Goal: Find specific page/section: Find specific page/section

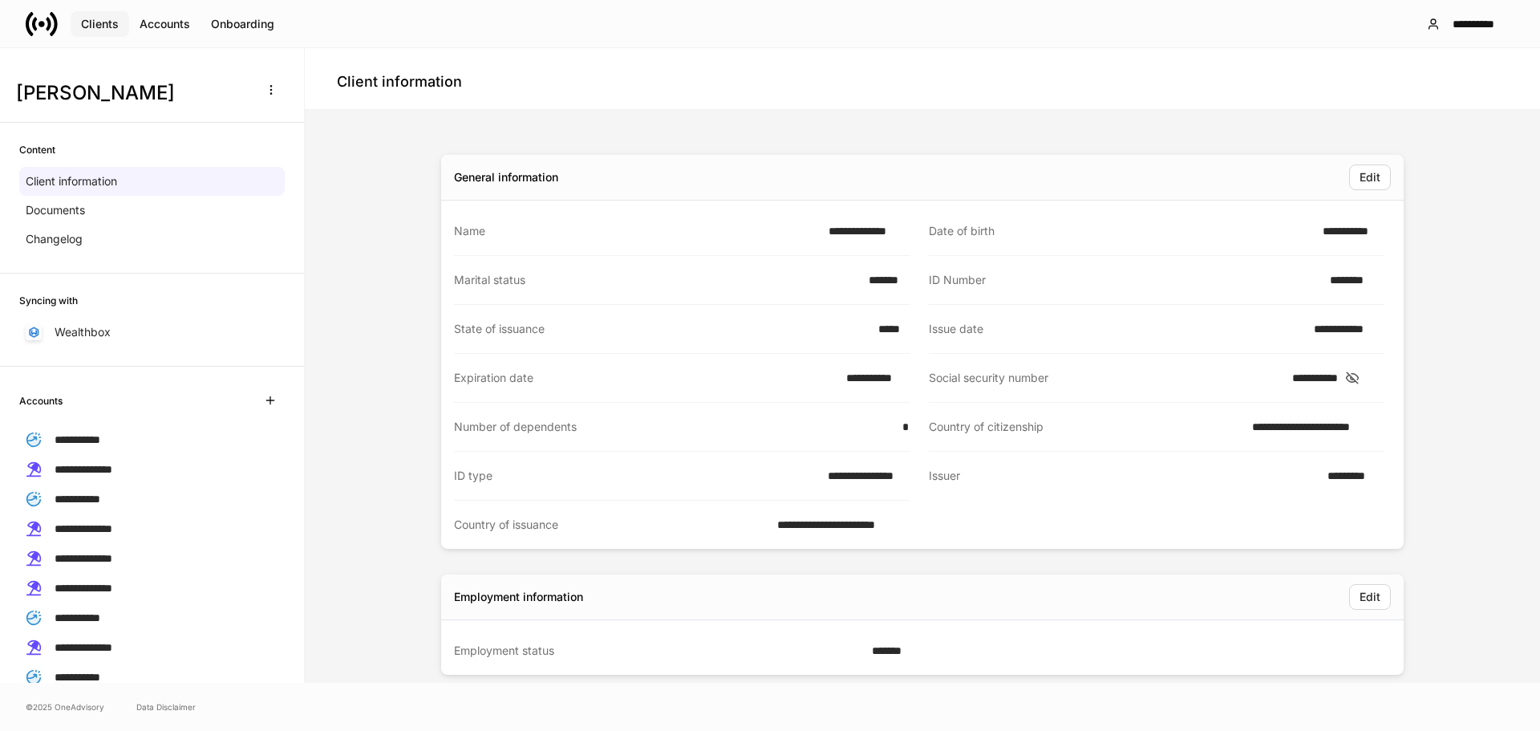
click at [105, 21] on div "Clients" at bounding box center [100, 23] width 38 height 11
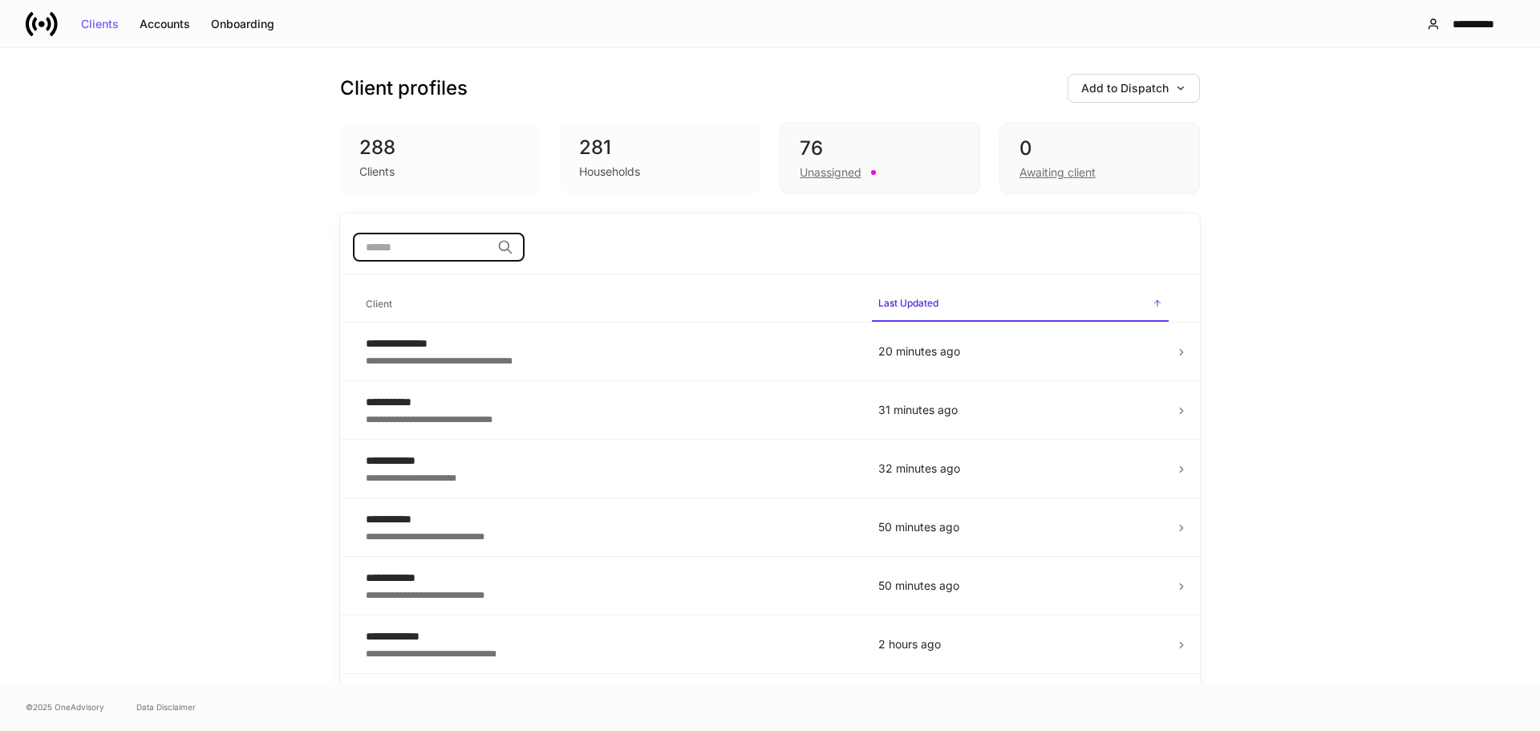
click at [396, 249] on input "search" at bounding box center [422, 247] width 138 height 29
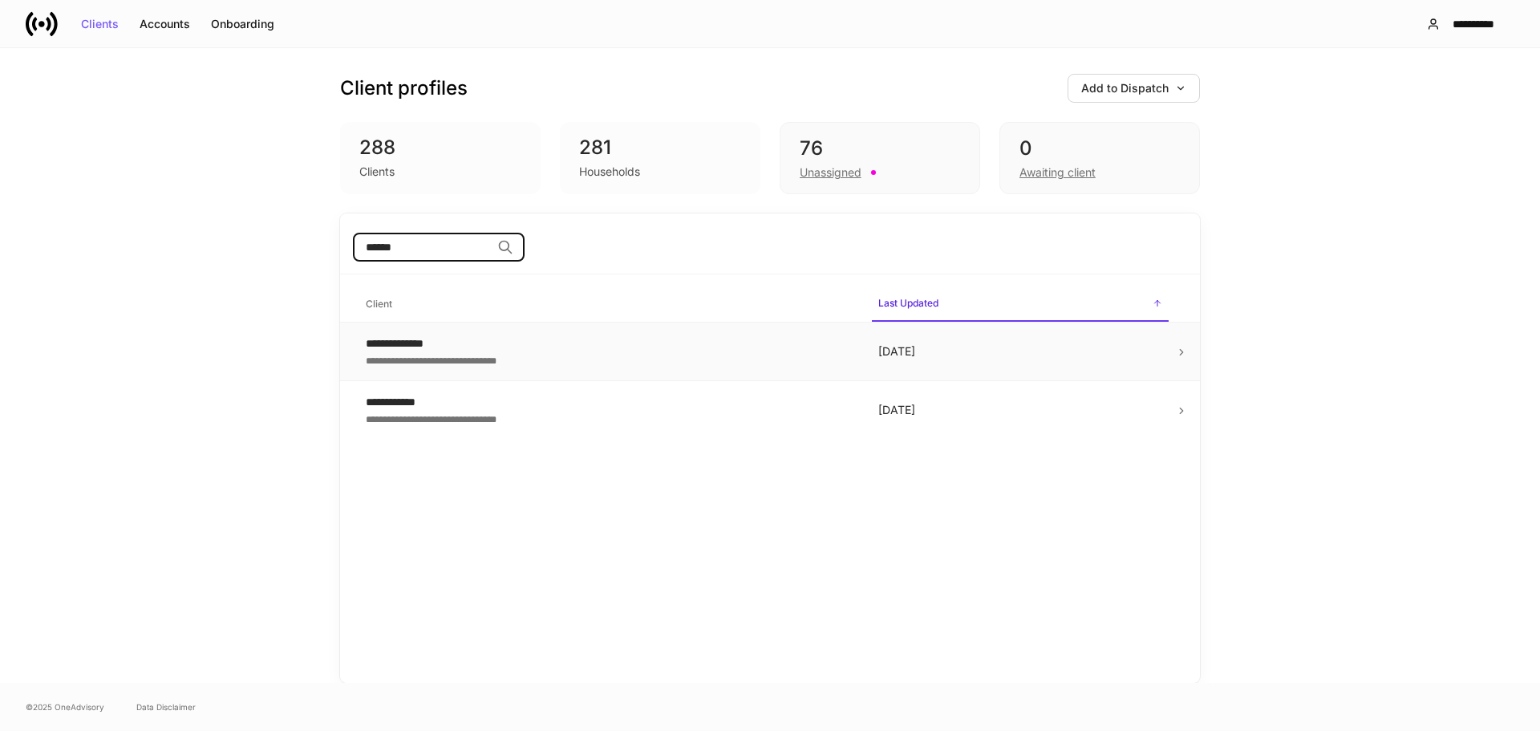
type input "******"
click at [1182, 355] on icon at bounding box center [1181, 353] width 3 height 6
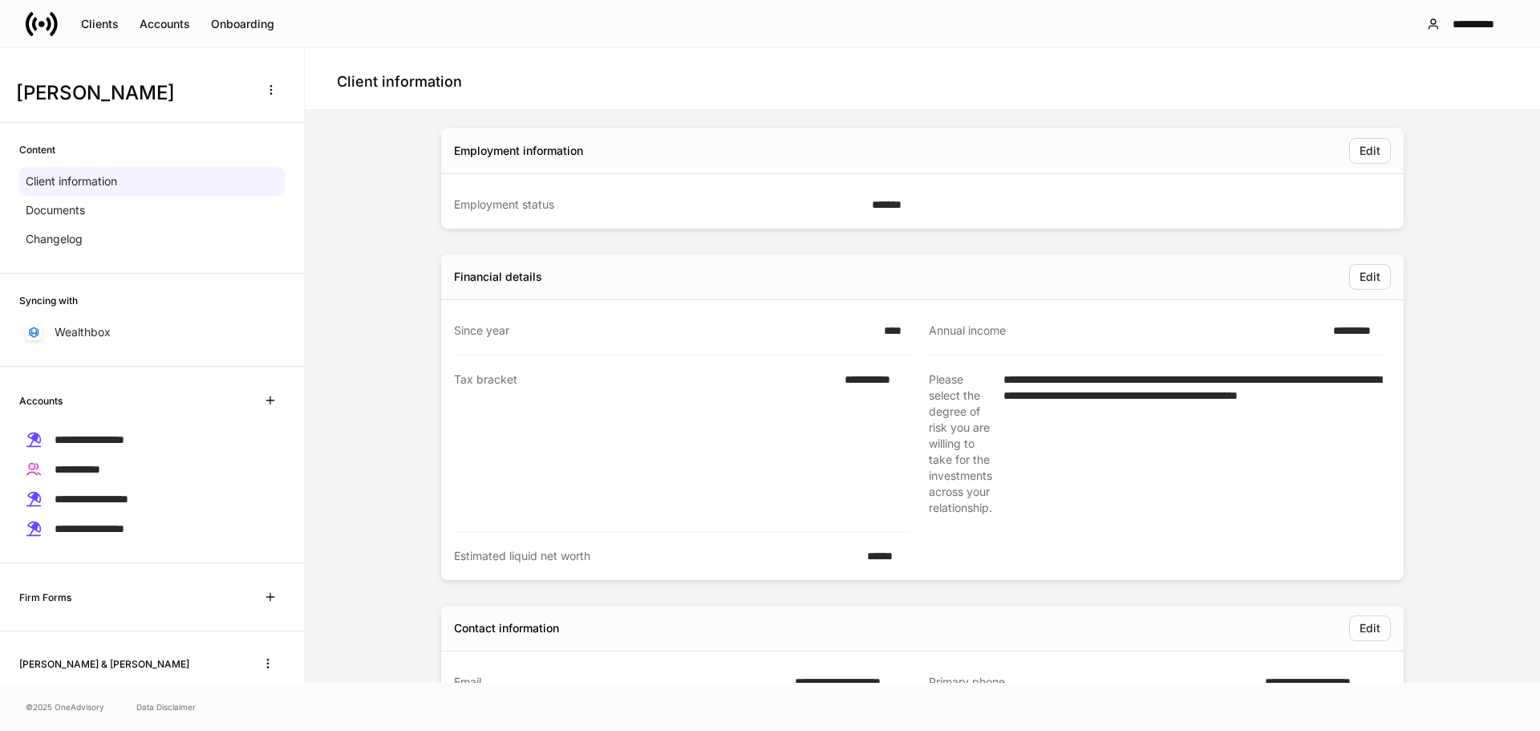
scroll to position [401, 0]
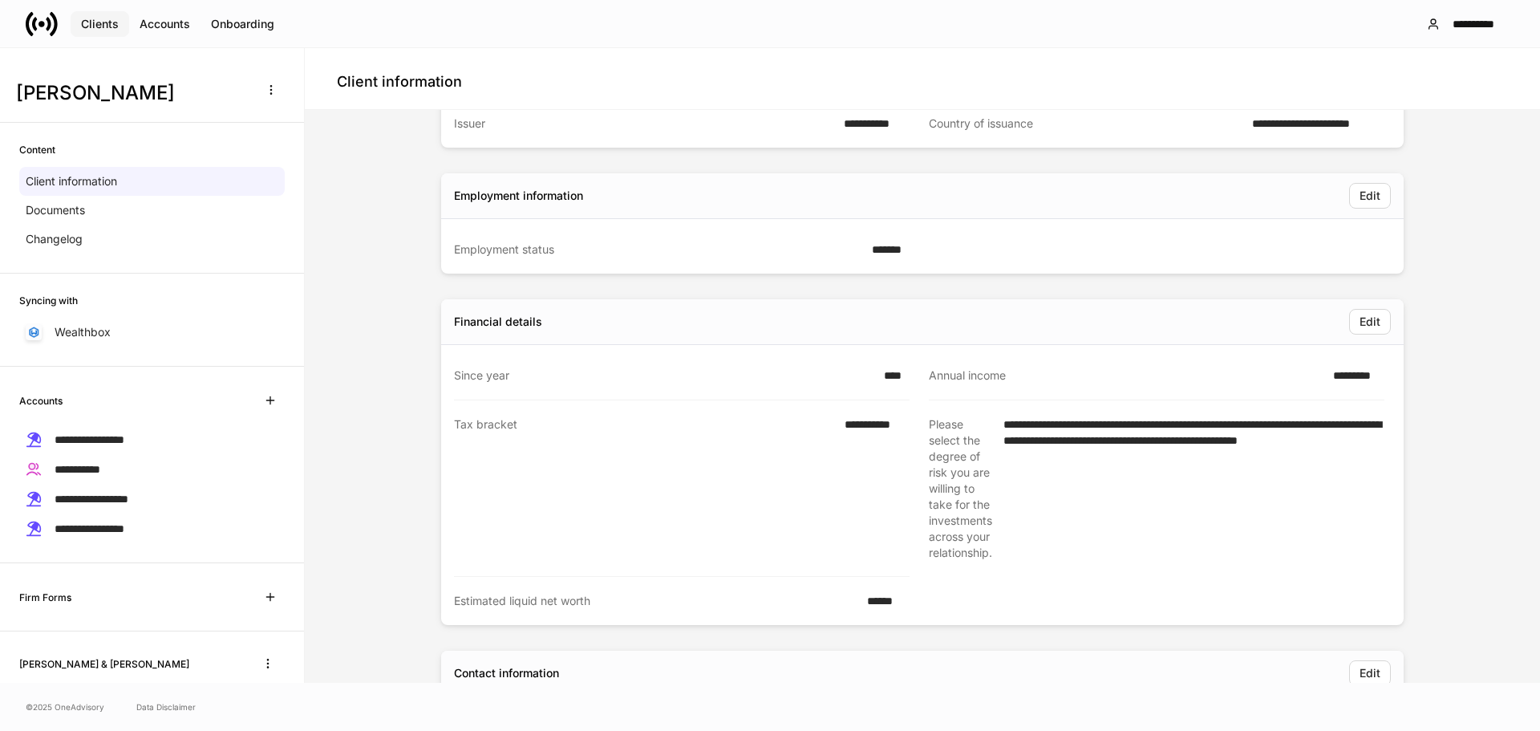
click at [111, 18] on div "Clients" at bounding box center [100, 23] width 38 height 11
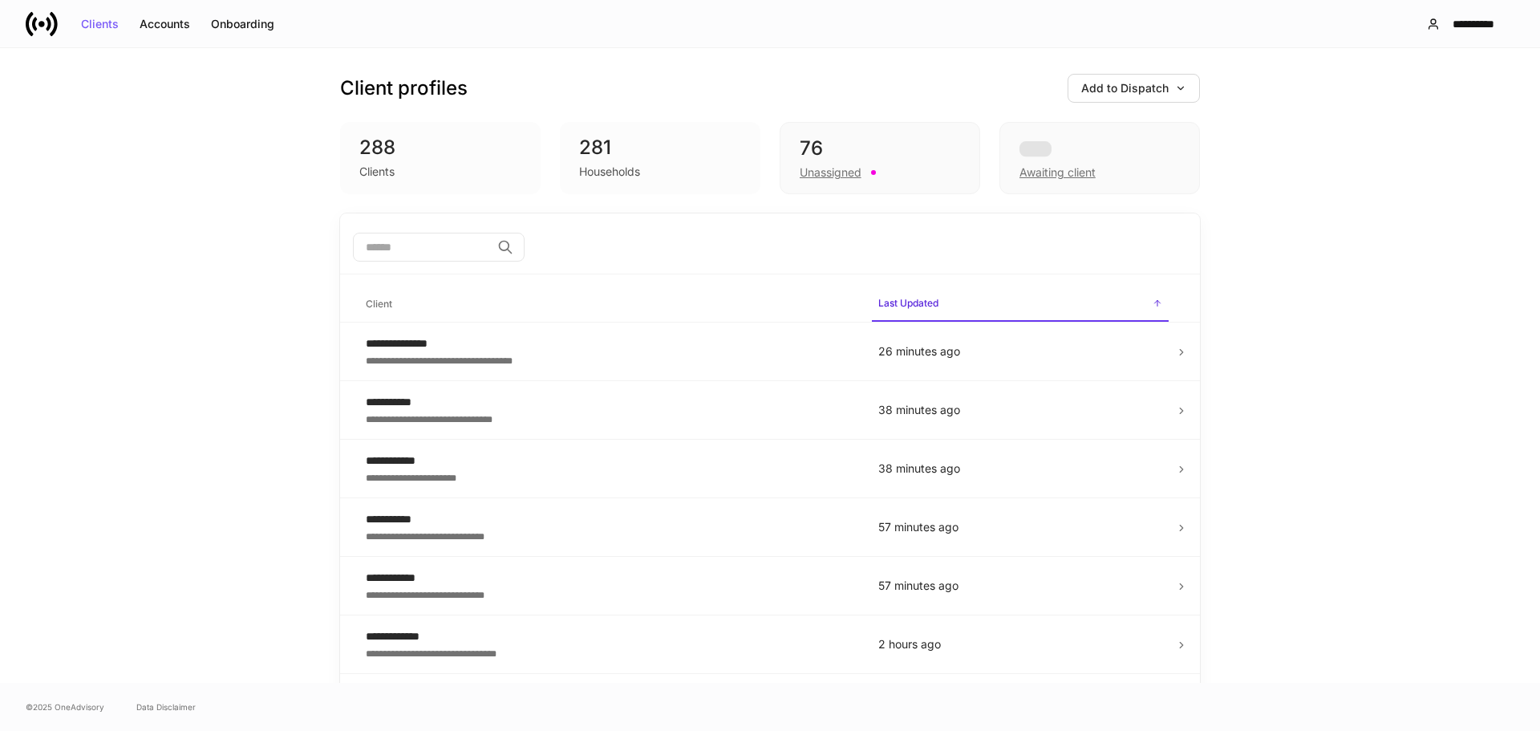
click at [416, 251] on input "search" at bounding box center [422, 247] width 138 height 29
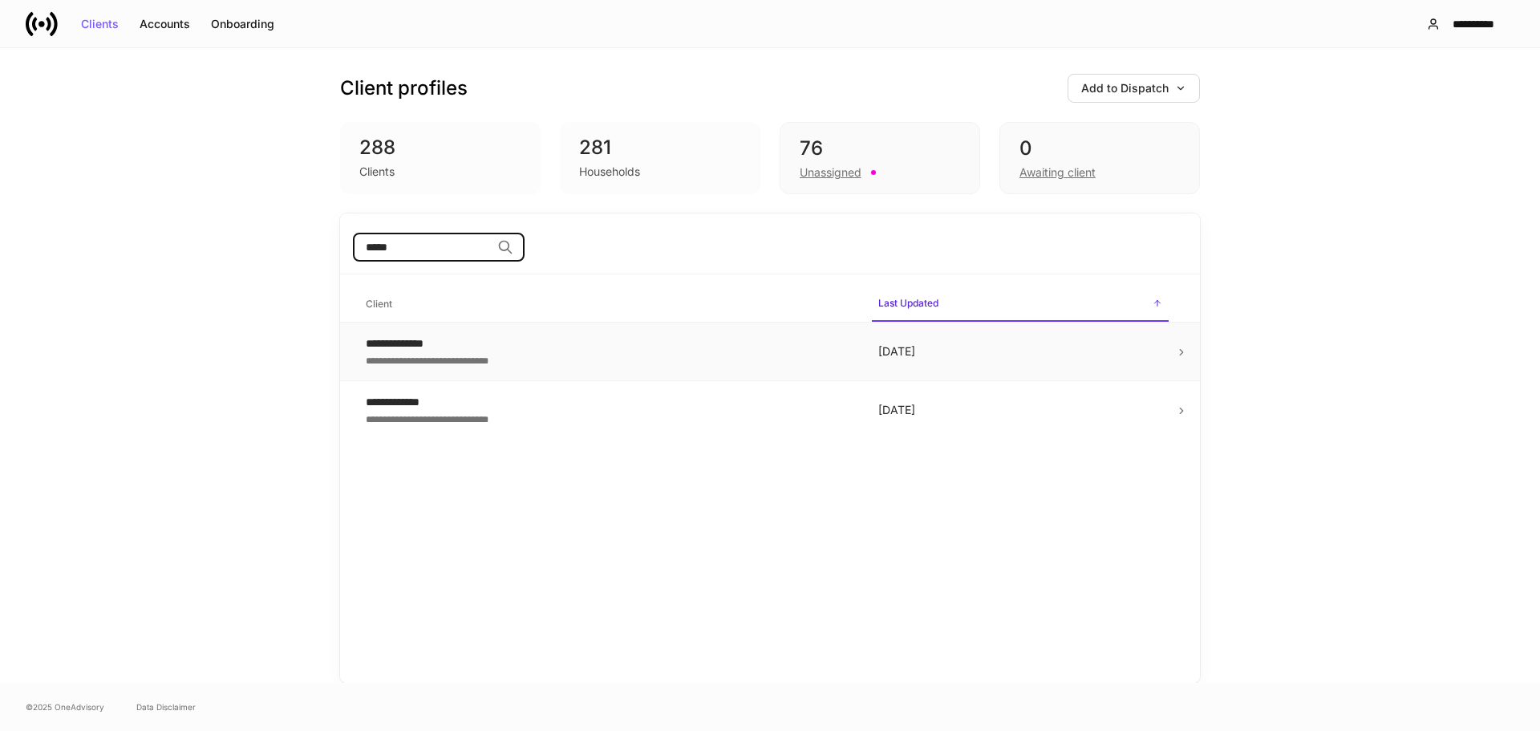
type input "*****"
click at [1178, 352] on icon at bounding box center [1181, 352] width 11 height 11
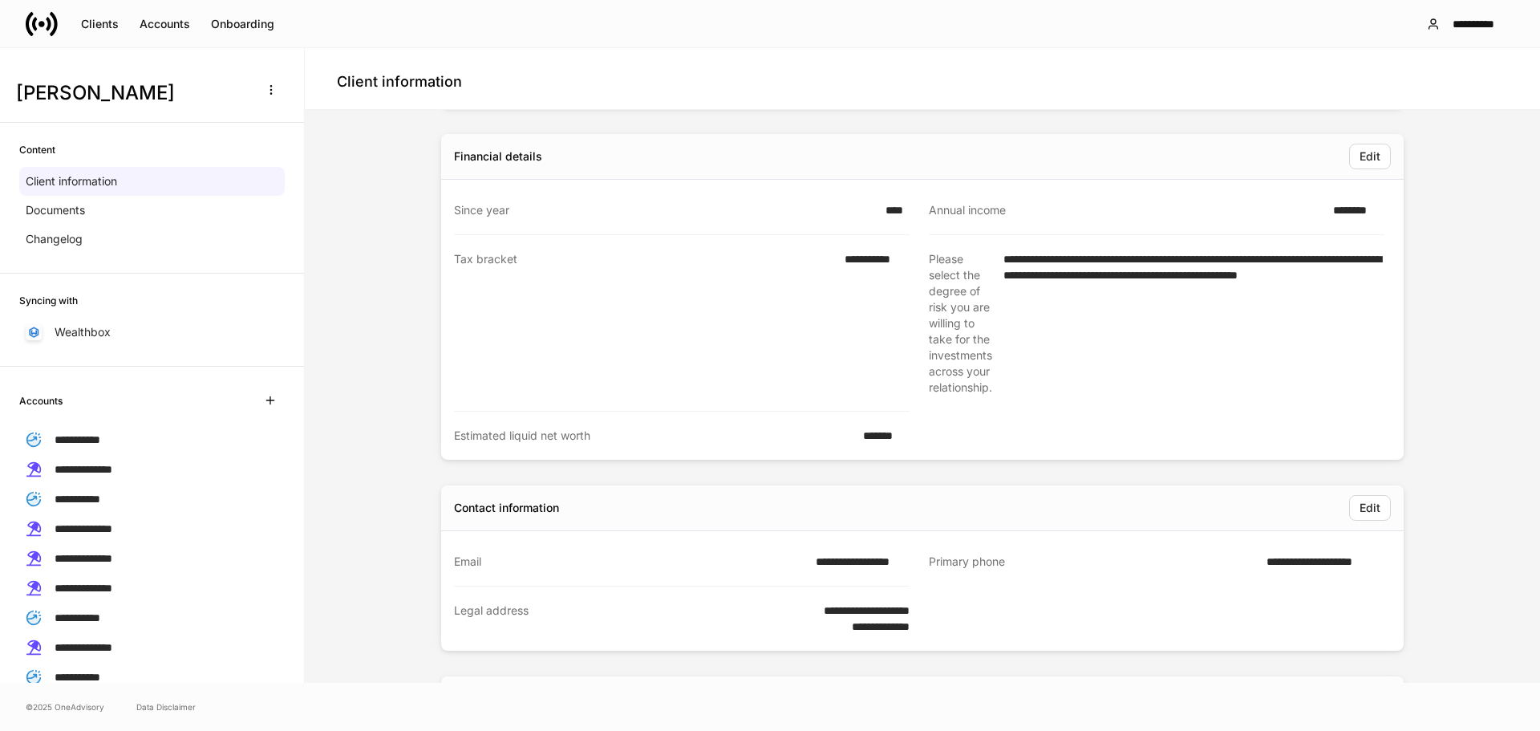
scroll to position [802, 0]
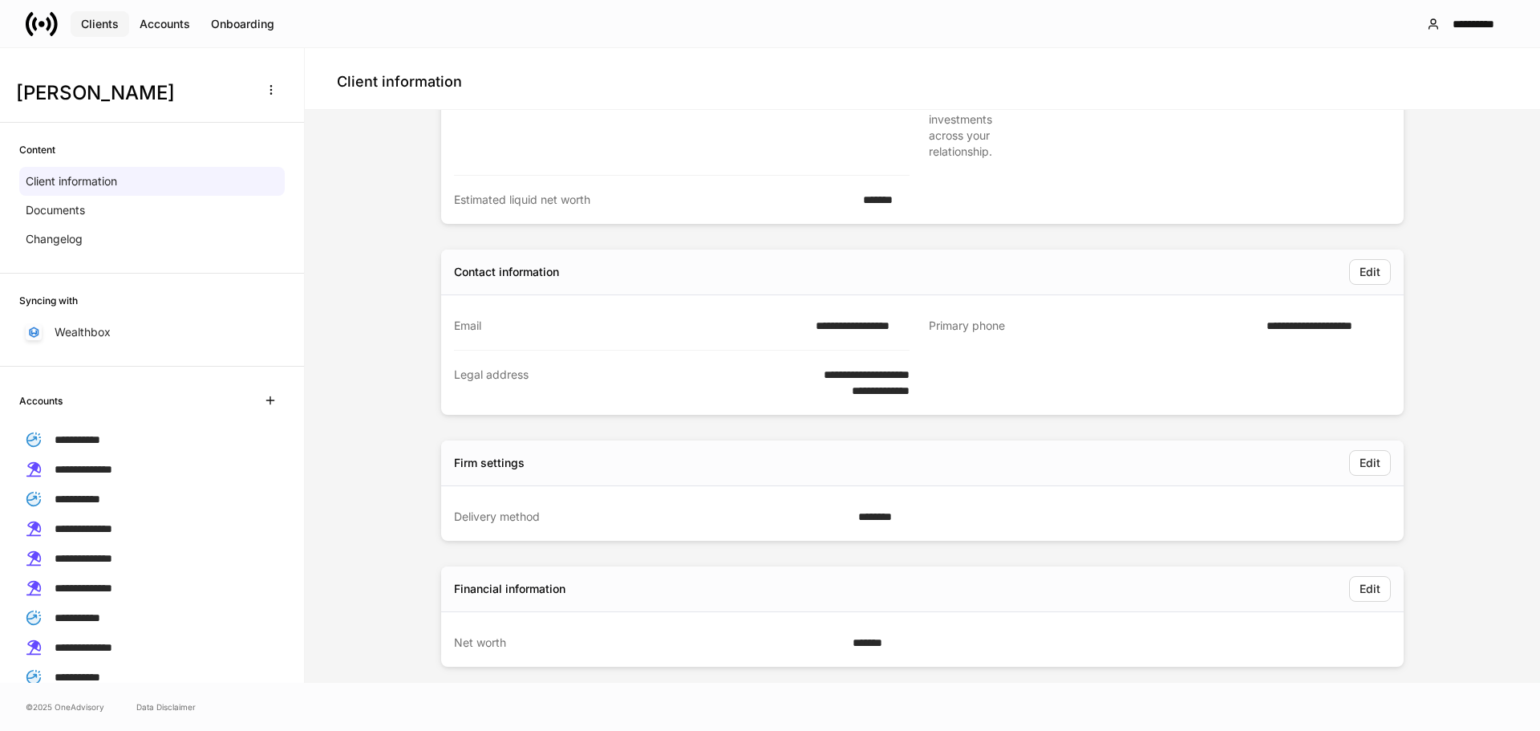
click at [98, 23] on div "Clients" at bounding box center [100, 23] width 38 height 11
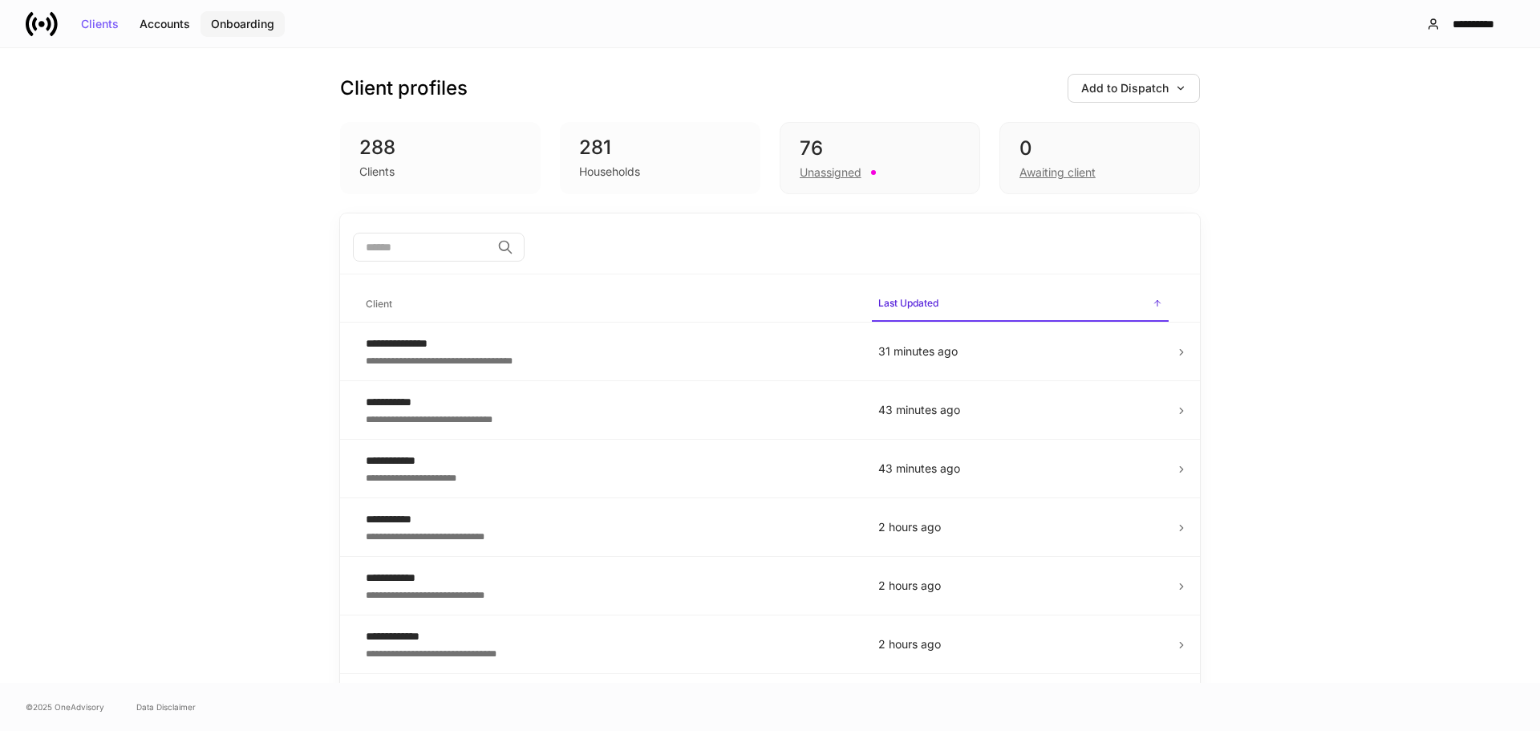
click at [219, 22] on div "Onboarding" at bounding box center [242, 23] width 63 height 11
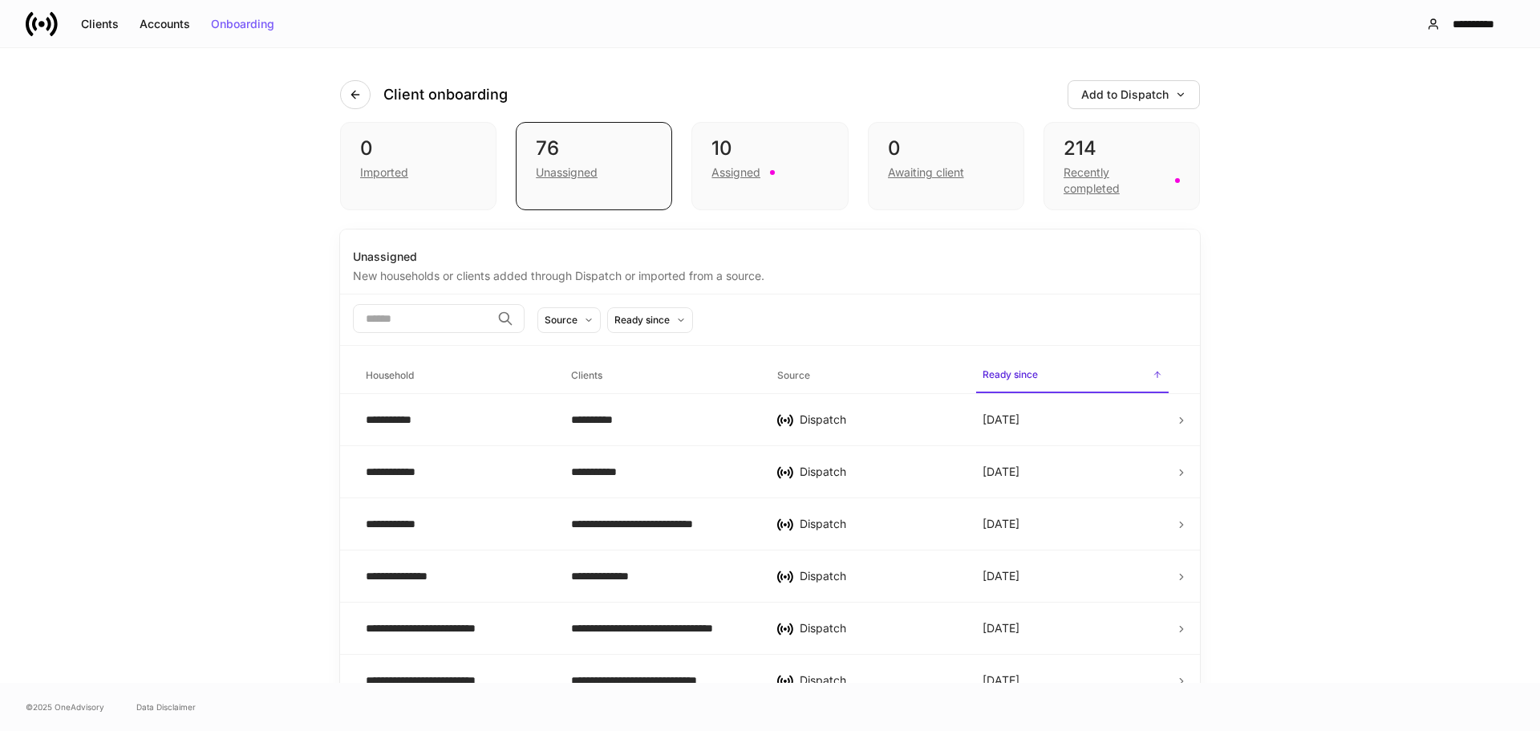
click at [460, 321] on input "search" at bounding box center [422, 318] width 138 height 29
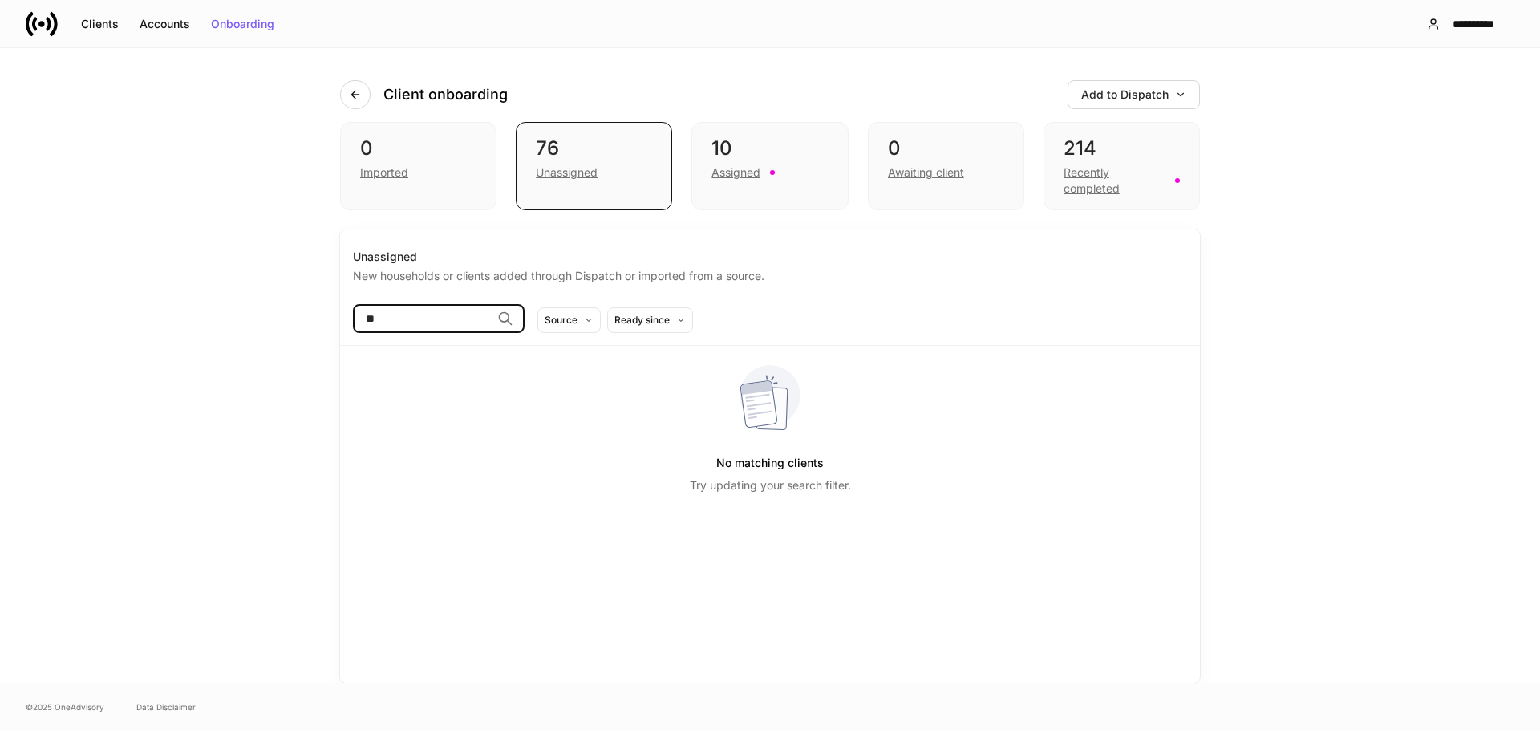
type input "*"
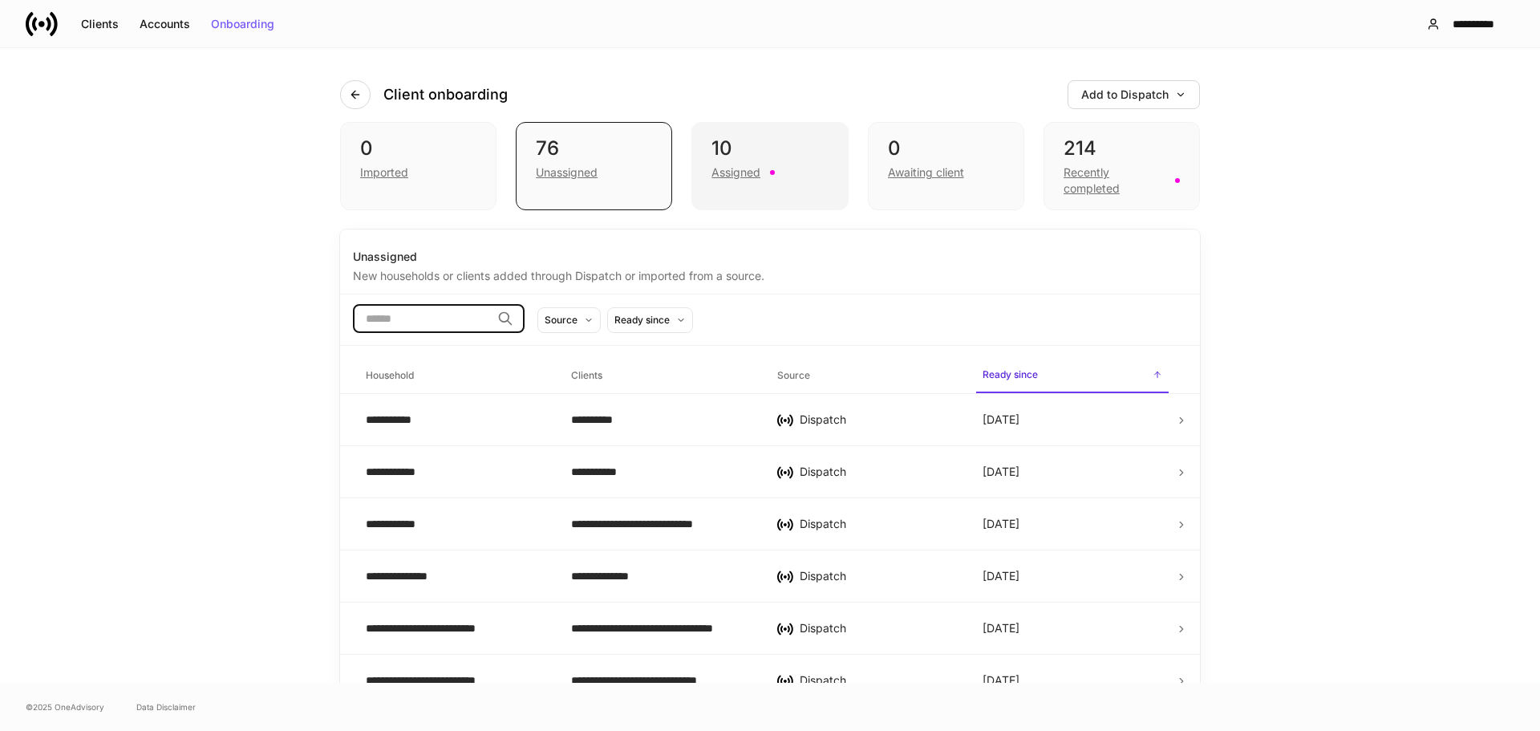
click at [733, 176] on div "Assigned" at bounding box center [736, 172] width 49 height 16
